Goal: Transaction & Acquisition: Register for event/course

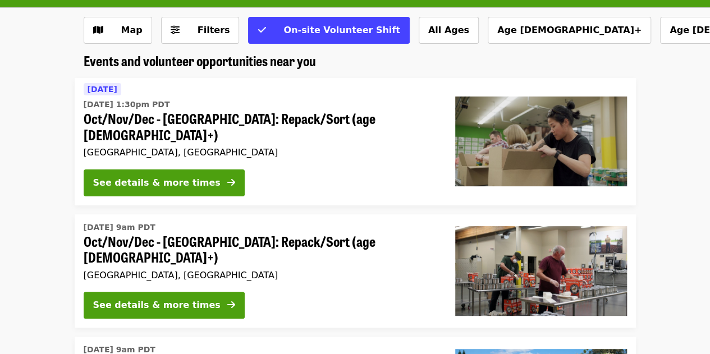
scroll to position [47, 0]
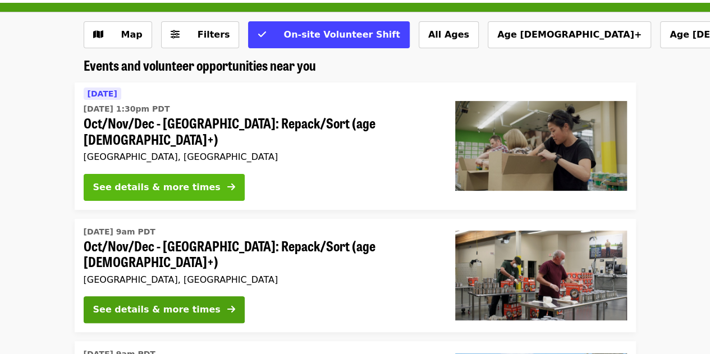
click at [227, 182] on icon "arrow-right icon" at bounding box center [231, 187] width 8 height 11
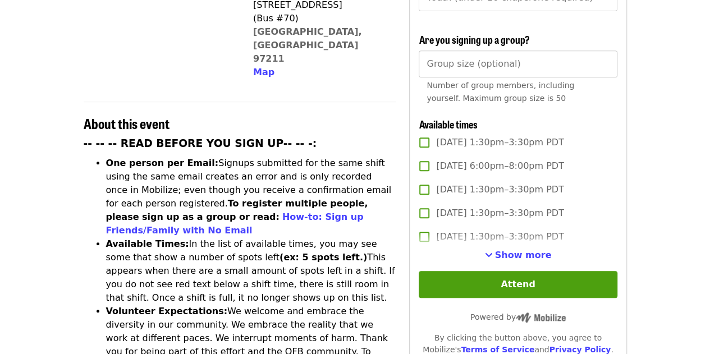
scroll to position [344, 0]
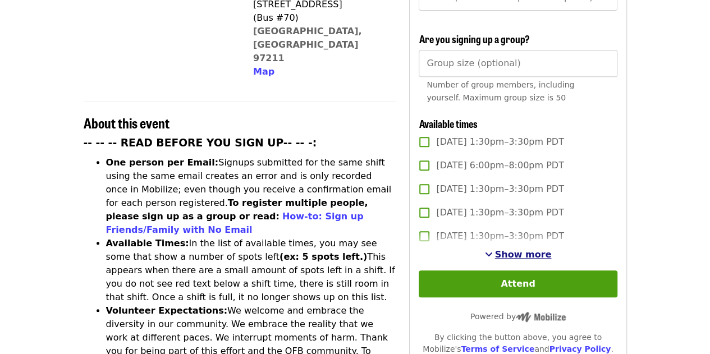
click at [505, 254] on span "Show more" at bounding box center [523, 254] width 57 height 11
